Goal: Information Seeking & Learning: Learn about a topic

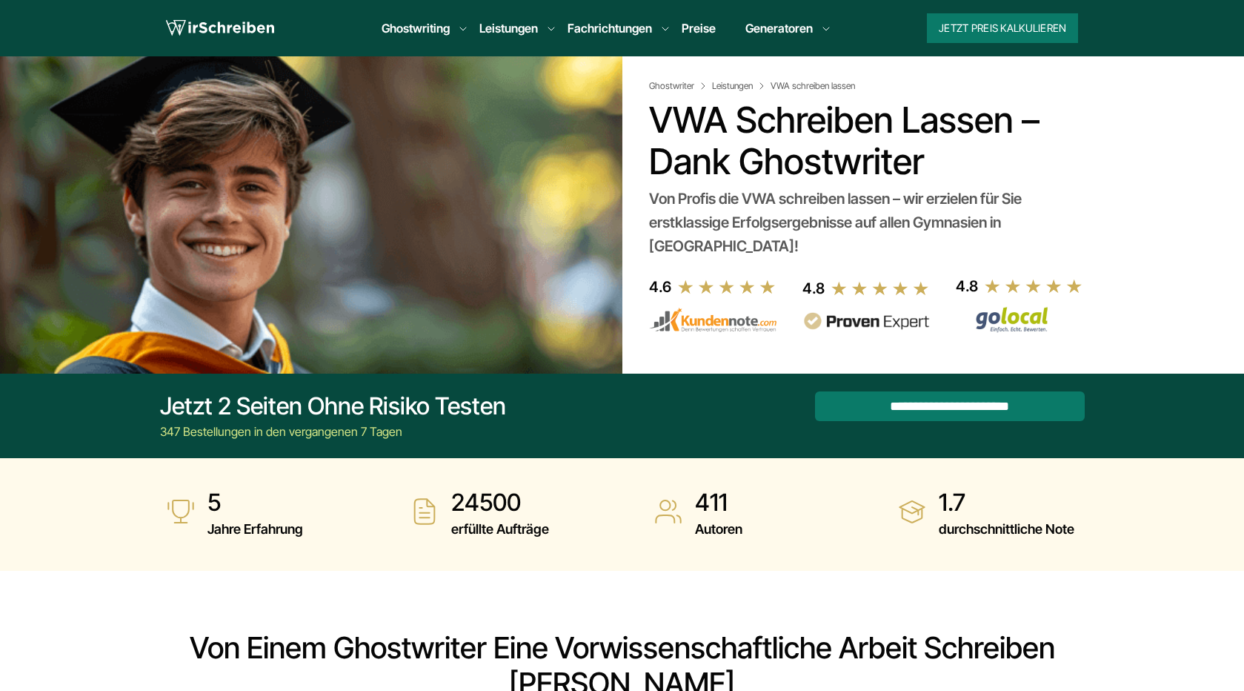
scroll to position [367, 0]
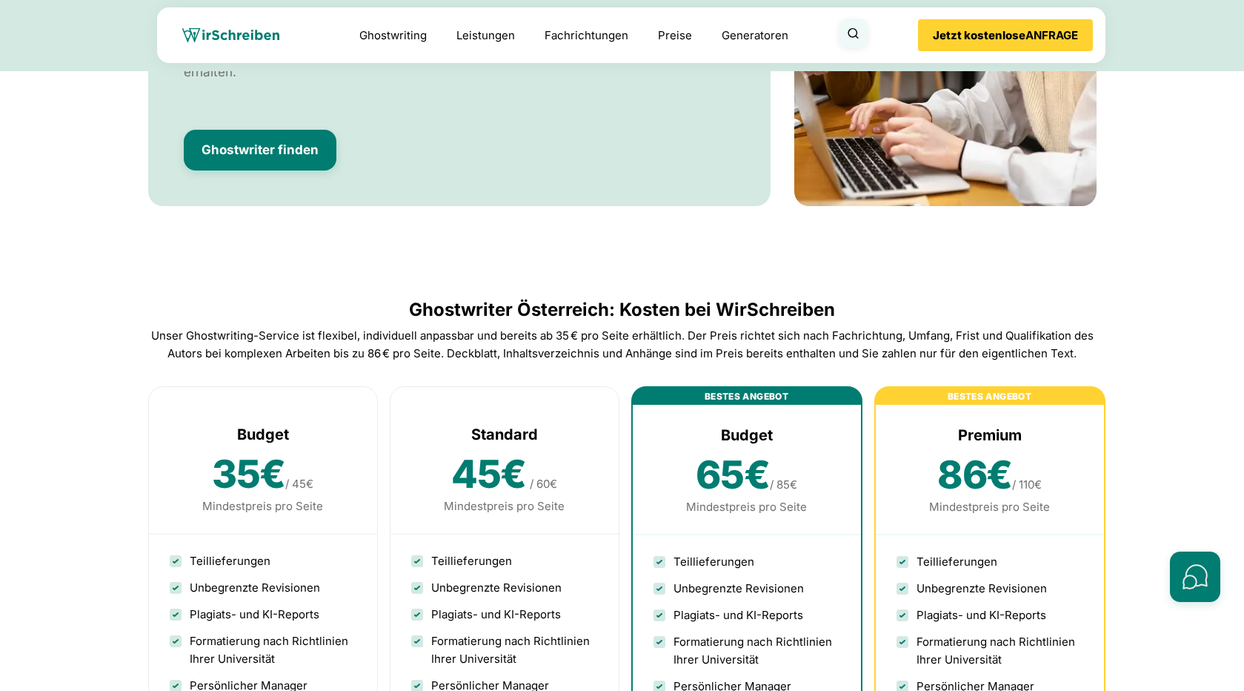
scroll to position [4404, 0]
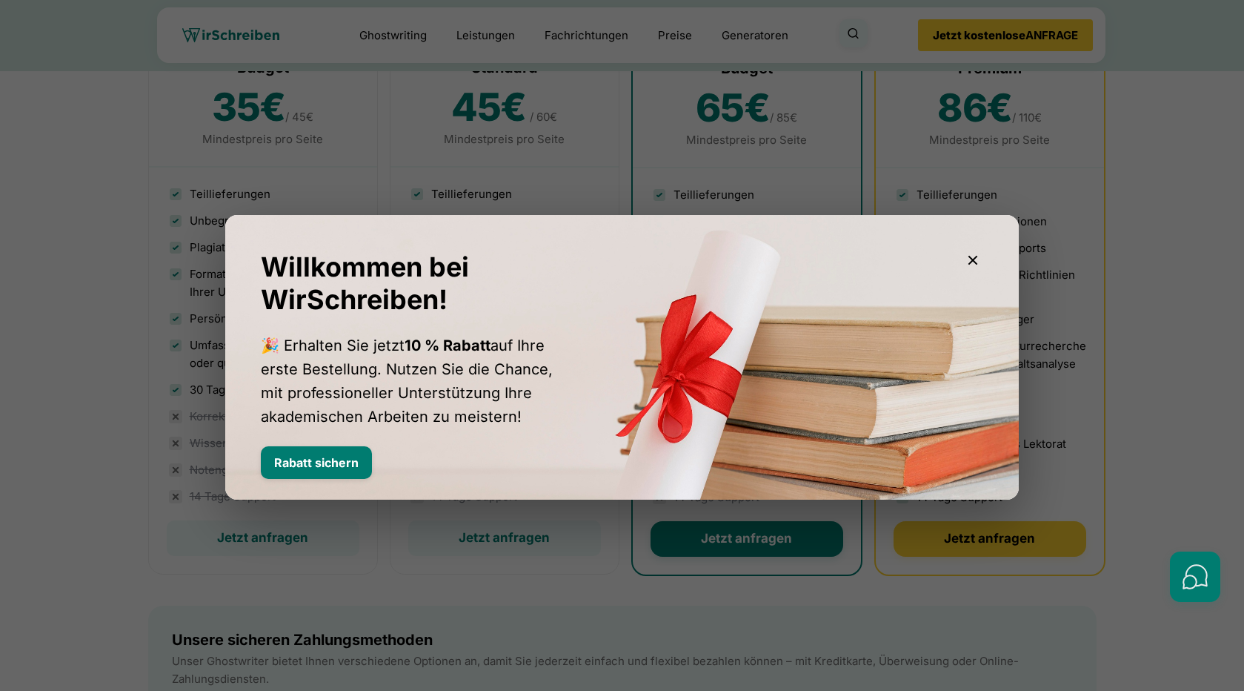
click at [977, 258] on icon "button" at bounding box center [973, 260] width 18 height 18
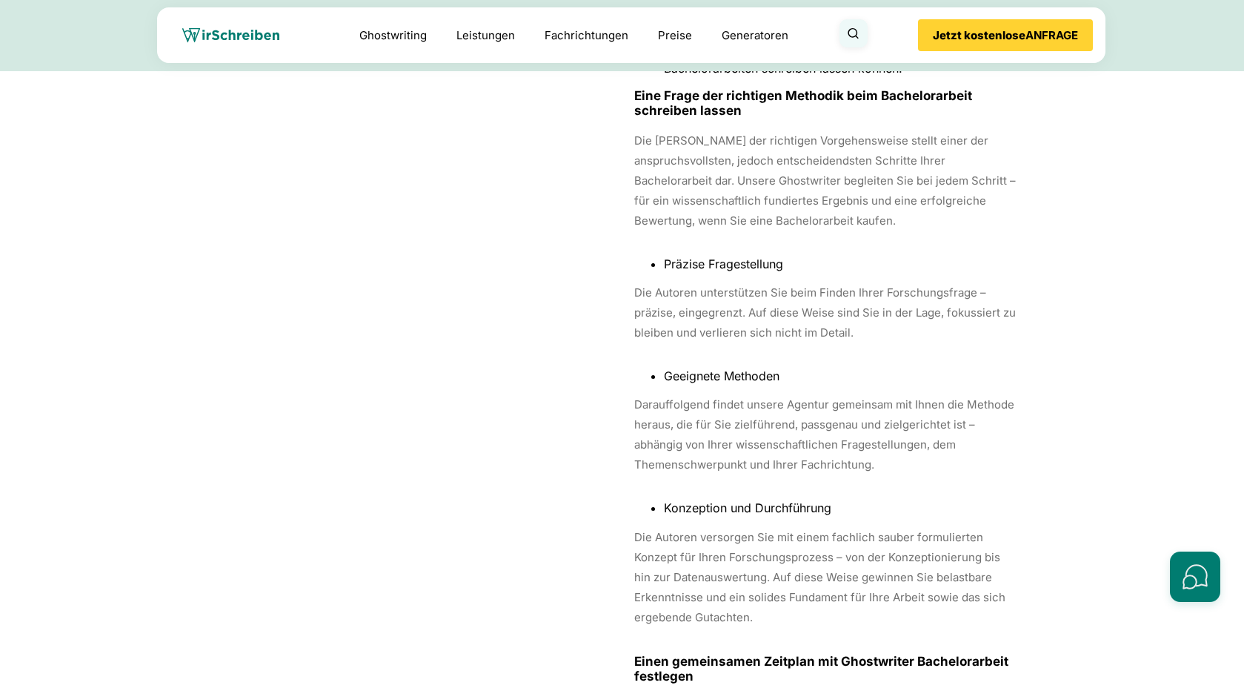
scroll to position [8798, 0]
